Goal: Task Accomplishment & Management: Manage account settings

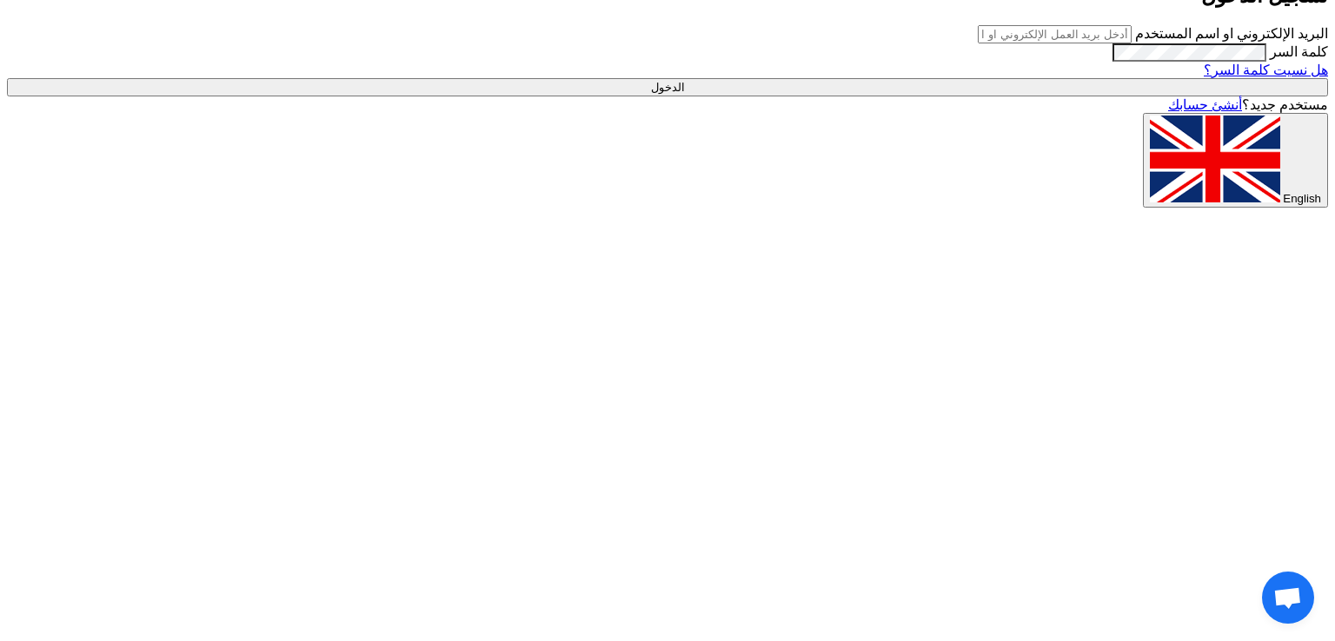
click at [1135, 41] on label "البريد الإلكتروني او اسم المستخدم" at bounding box center [1231, 33] width 193 height 15
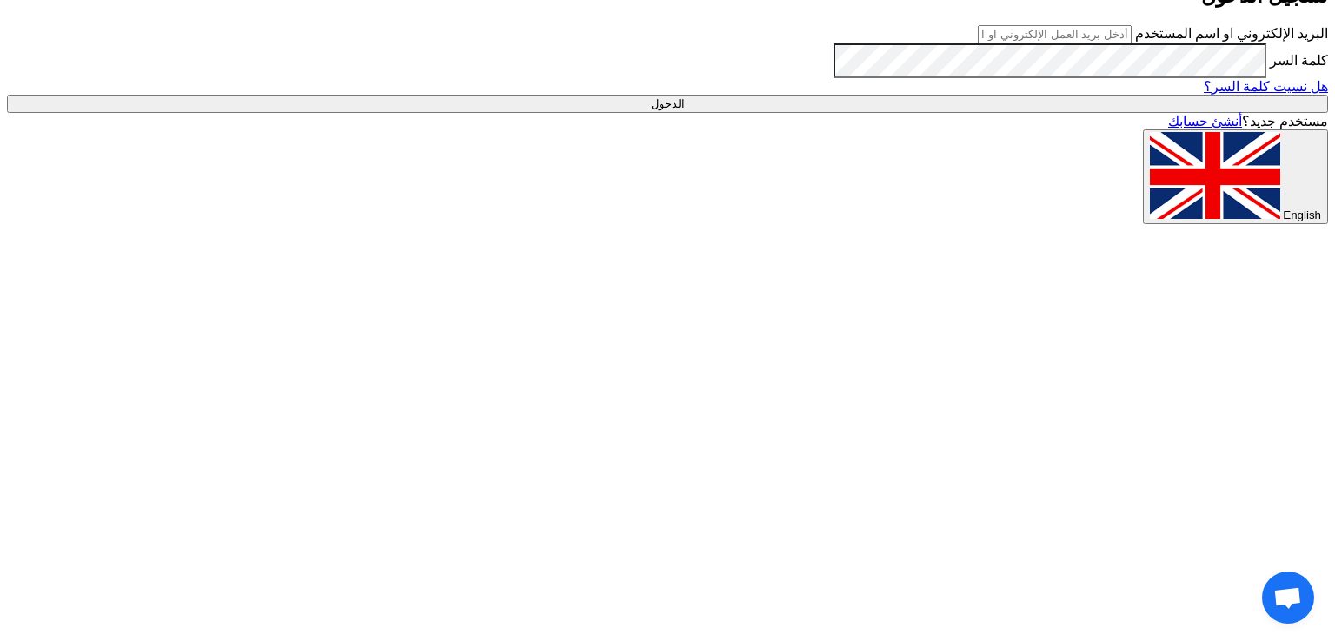
drag, startPoint x: 1080, startPoint y: 252, endPoint x: 1070, endPoint y: 259, distance: 12.5
click at [1080, 43] on input "text" at bounding box center [1055, 34] width 154 height 18
type input "shamel@teradix."
click at [627, 224] on div at bounding box center [667, 224] width 1321 height 0
drag, startPoint x: 1119, startPoint y: 265, endPoint x: 1317, endPoint y: 258, distance: 198.3
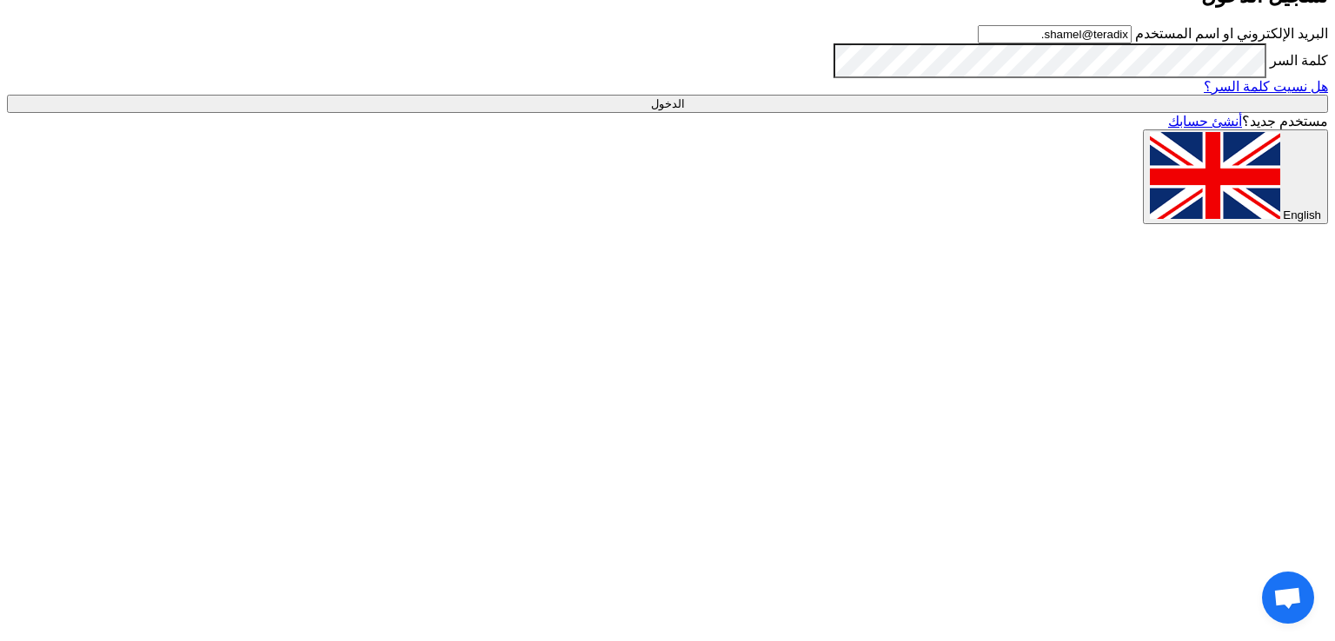
click at [1328, 224] on div "أهلا بك ... تسجيل الدخول البريد الإلكتروني او اسم المستخدم shamel@teradix. كلمة…" at bounding box center [667, 75] width 1321 height 298
type input "[EMAIL_ADDRESS][DOMAIN_NAME]"
drag, startPoint x: 1123, startPoint y: 267, endPoint x: 1331, endPoint y: 269, distance: 207.7
click at [1328, 224] on div "أهلا بك ... تسجيل الدخول البريد الإلكتروني او اسم المستخدم [EMAIL_ADDRESS][DOMA…" at bounding box center [667, 75] width 1321 height 298
click at [1319, 224] on div "أهلا بك ... تسجيل الدخول البريد الإلكتروني او اسم المستخدم [EMAIL_ADDRESS][DOMA…" at bounding box center [667, 75] width 1321 height 298
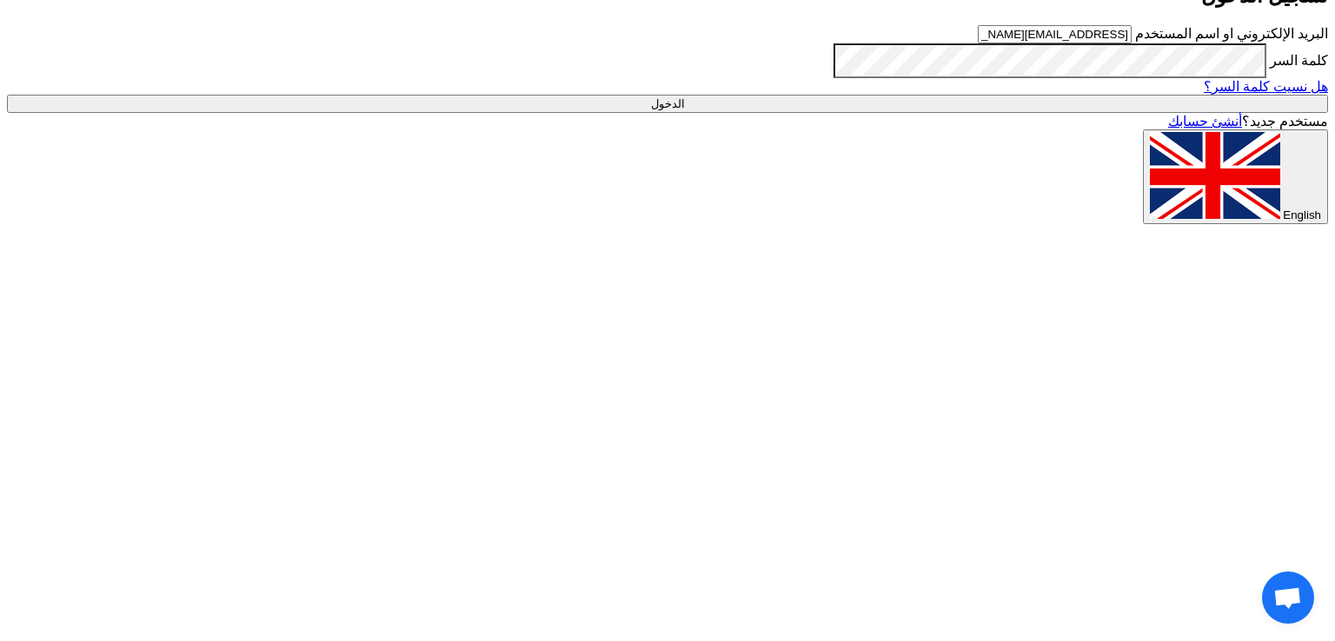
click at [1298, 224] on div "أهلا بك ... تسجيل الدخول البريد الإلكتروني او اسم المستخدم [EMAIL_ADDRESS][DOMA…" at bounding box center [667, 75] width 1321 height 298
